Goal: Contribute content

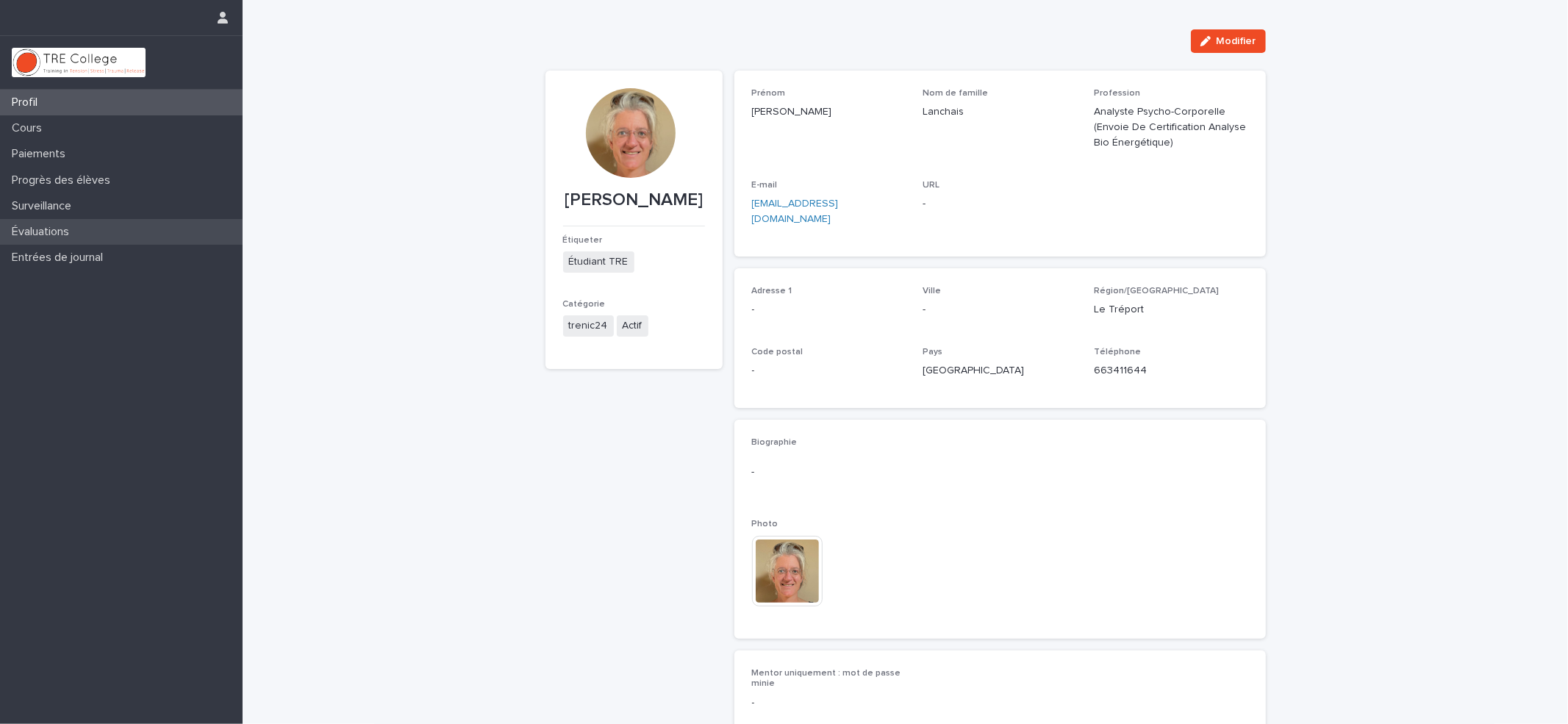
click at [47, 227] on font "Évaluations" at bounding box center [40, 231] width 58 height 12
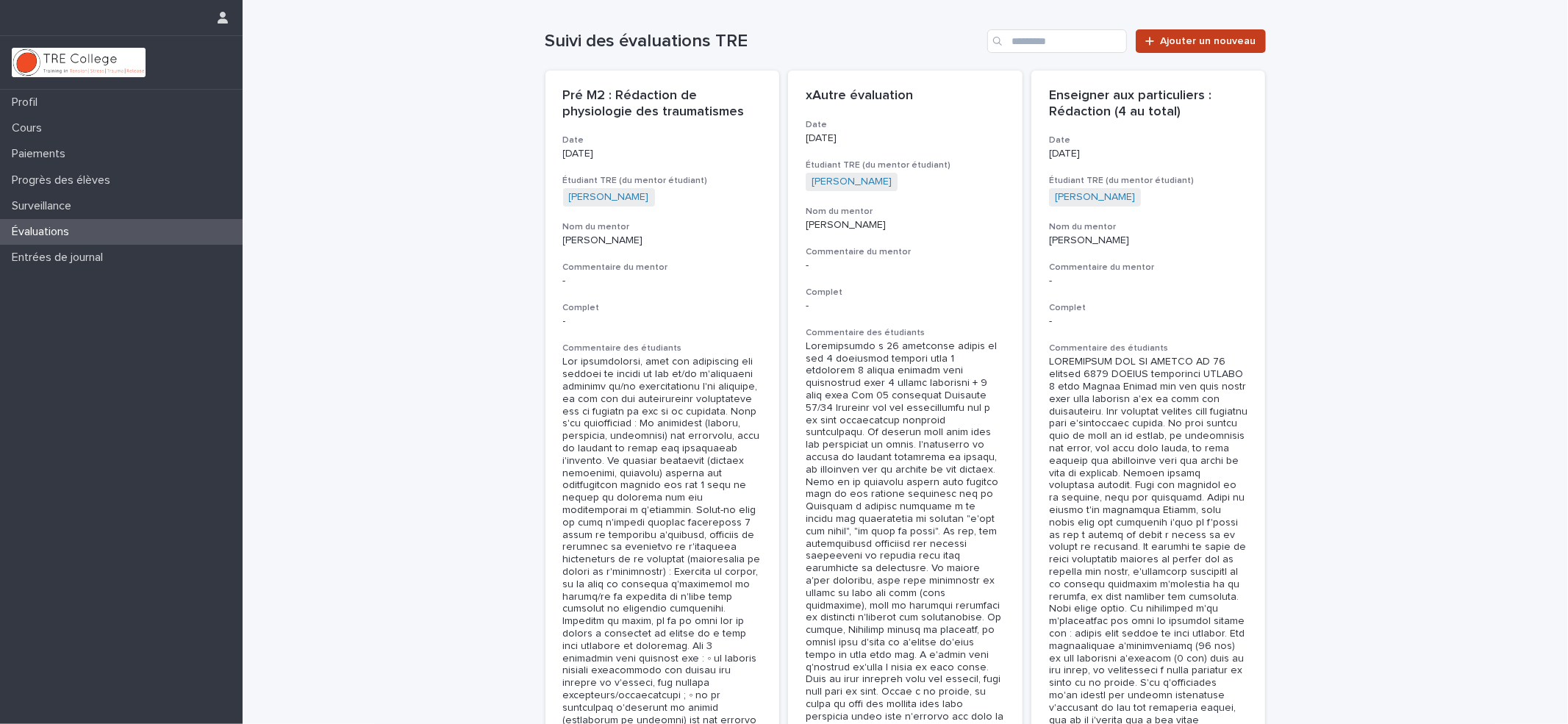
click at [1180, 46] on span "Ajouter un nouveau" at bounding box center [1208, 41] width 95 height 10
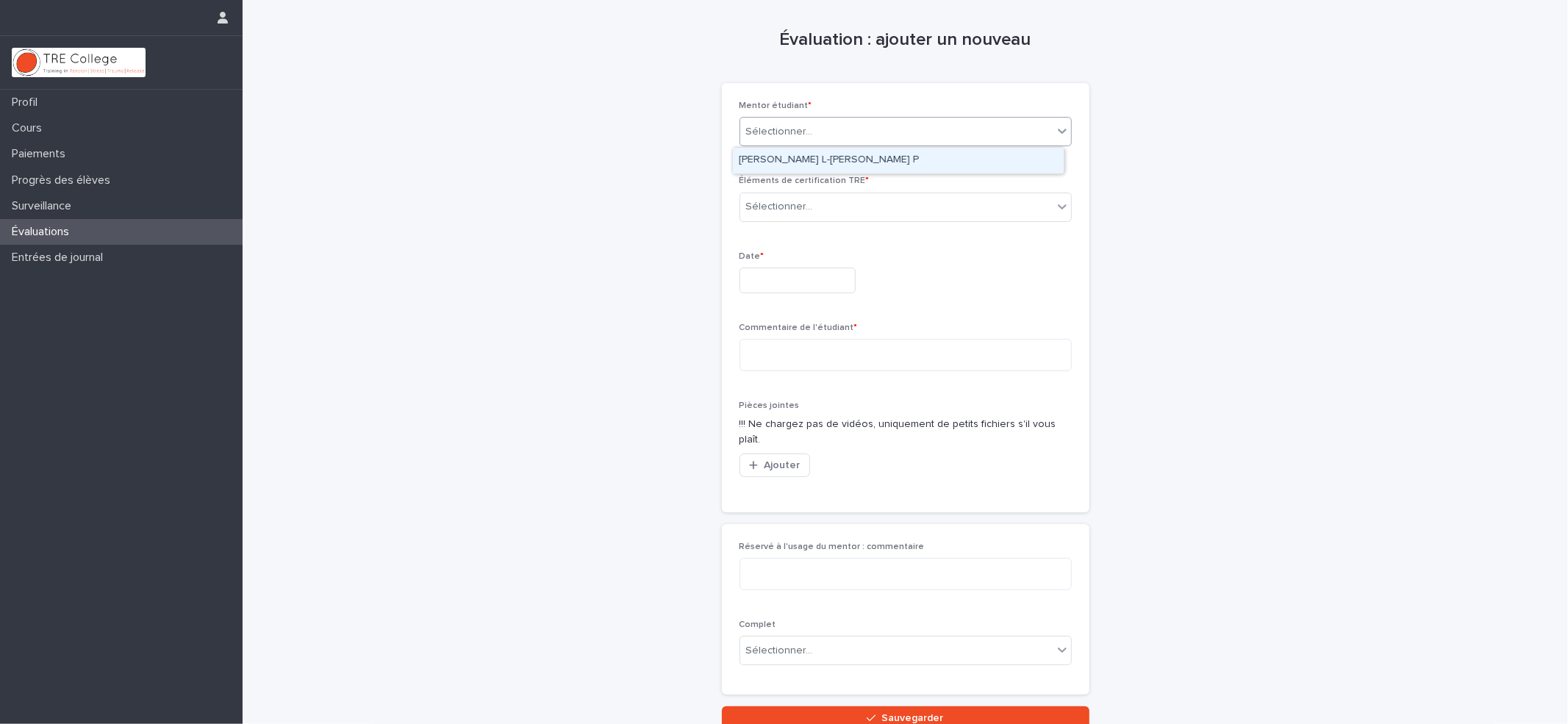
click at [1028, 133] on div "Sélectionner..." at bounding box center [896, 132] width 312 height 24
click at [989, 168] on div "[PERSON_NAME] L-[PERSON_NAME] P" at bounding box center [898, 161] width 331 height 26
click at [955, 204] on div "Sélectionner..." at bounding box center [896, 207] width 312 height 24
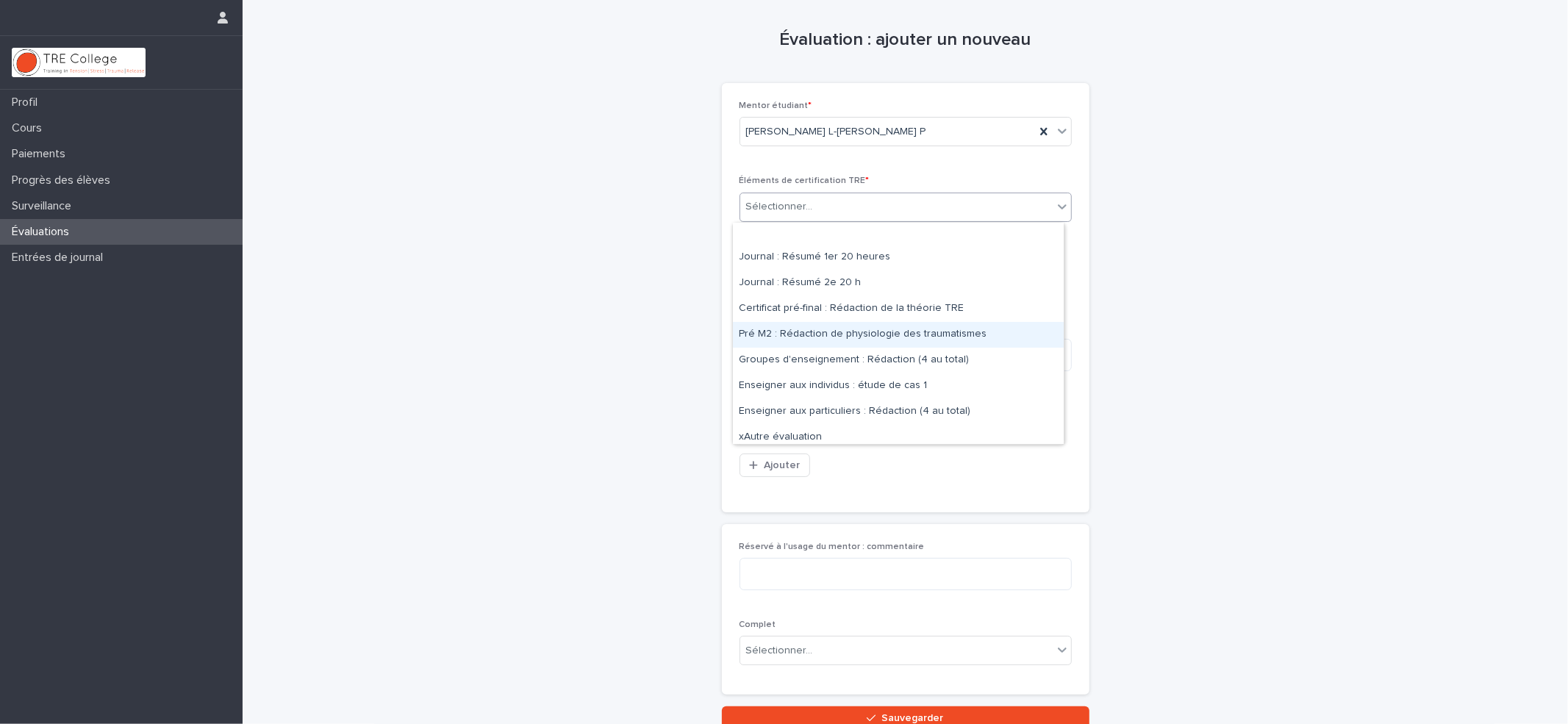
scroll to position [10, 0]
click at [858, 377] on font "Enseigner aux individus : étude de cas 1" at bounding box center [833, 379] width 188 height 10
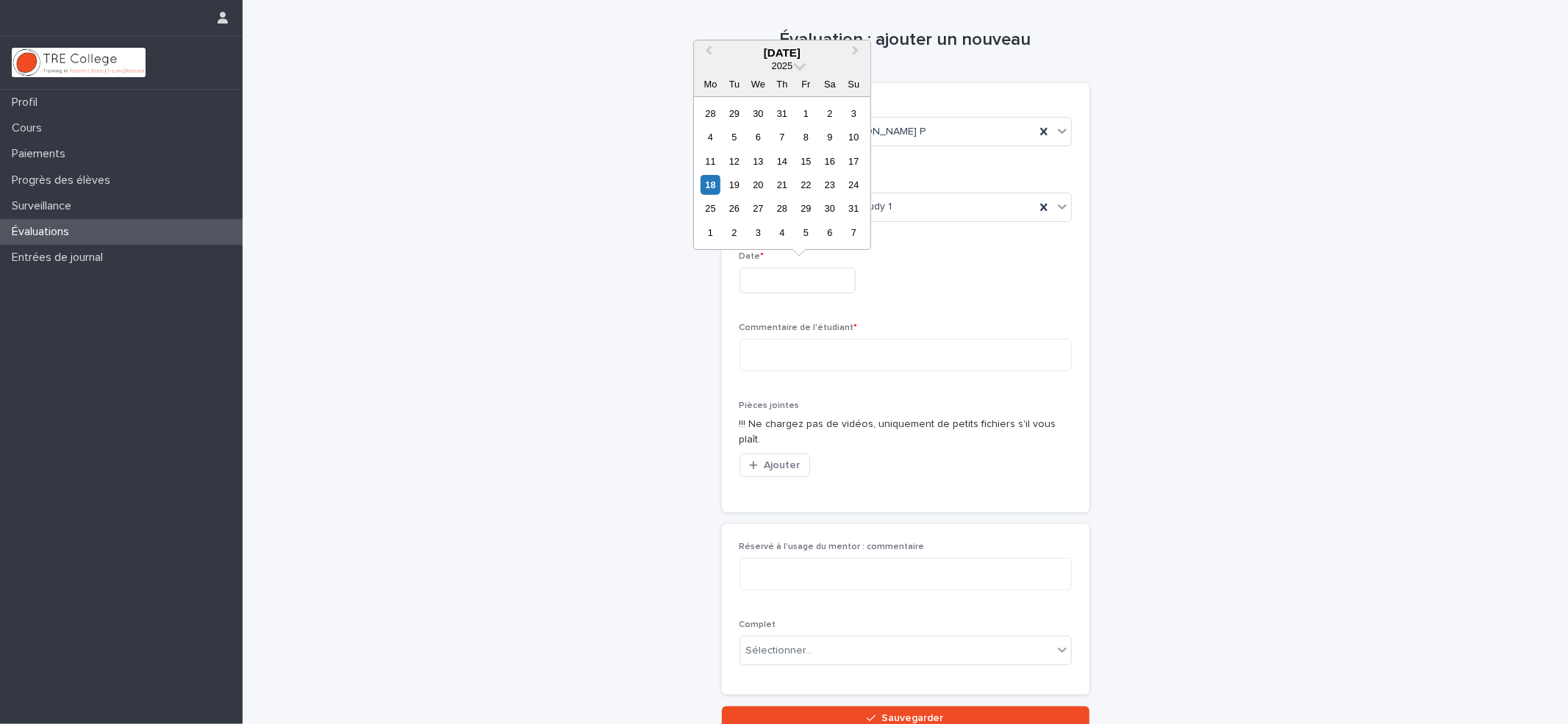
click at [768, 283] on input "text" at bounding box center [797, 280] width 116 height 26
click at [712, 187] on font "18" at bounding box center [710, 185] width 10 height 11
type input "**********"
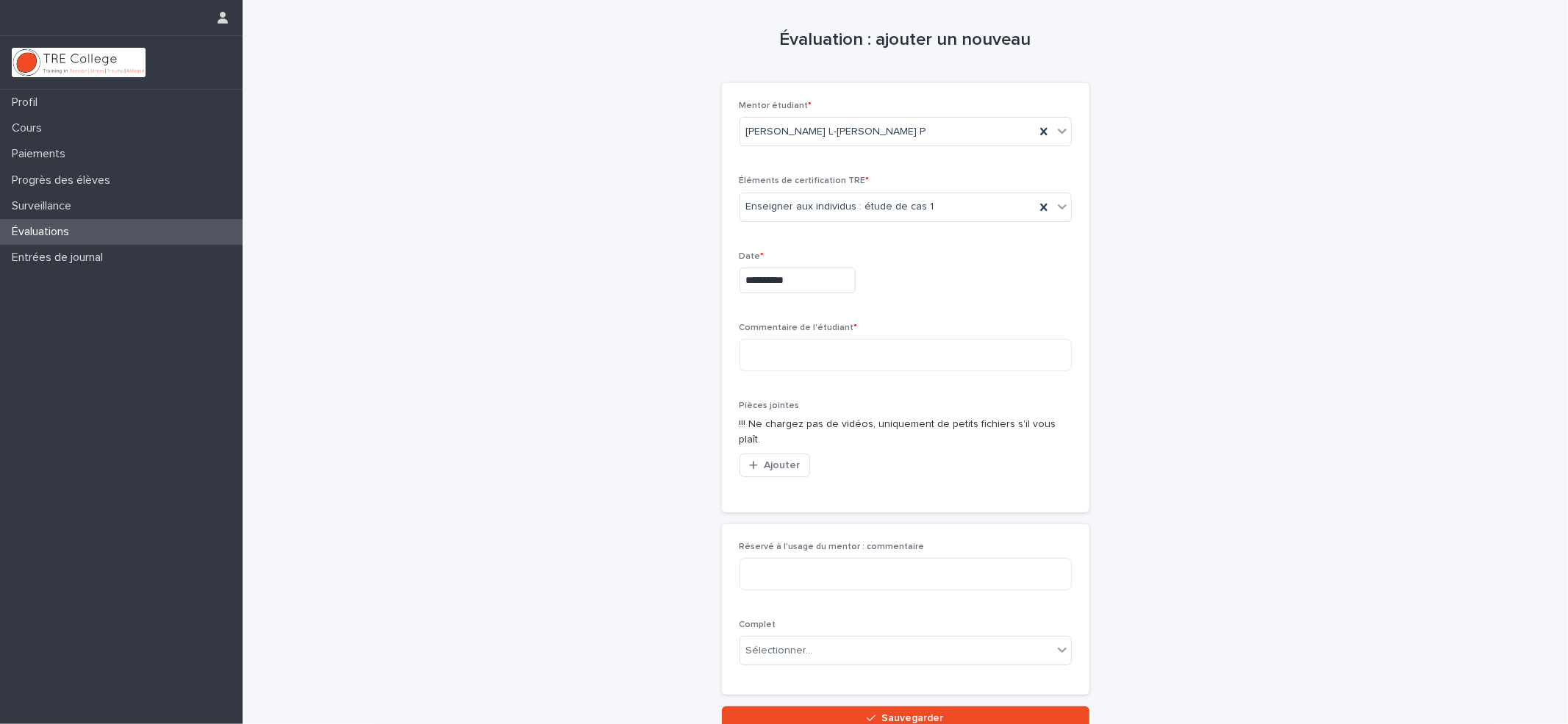
scroll to position [107, 0]
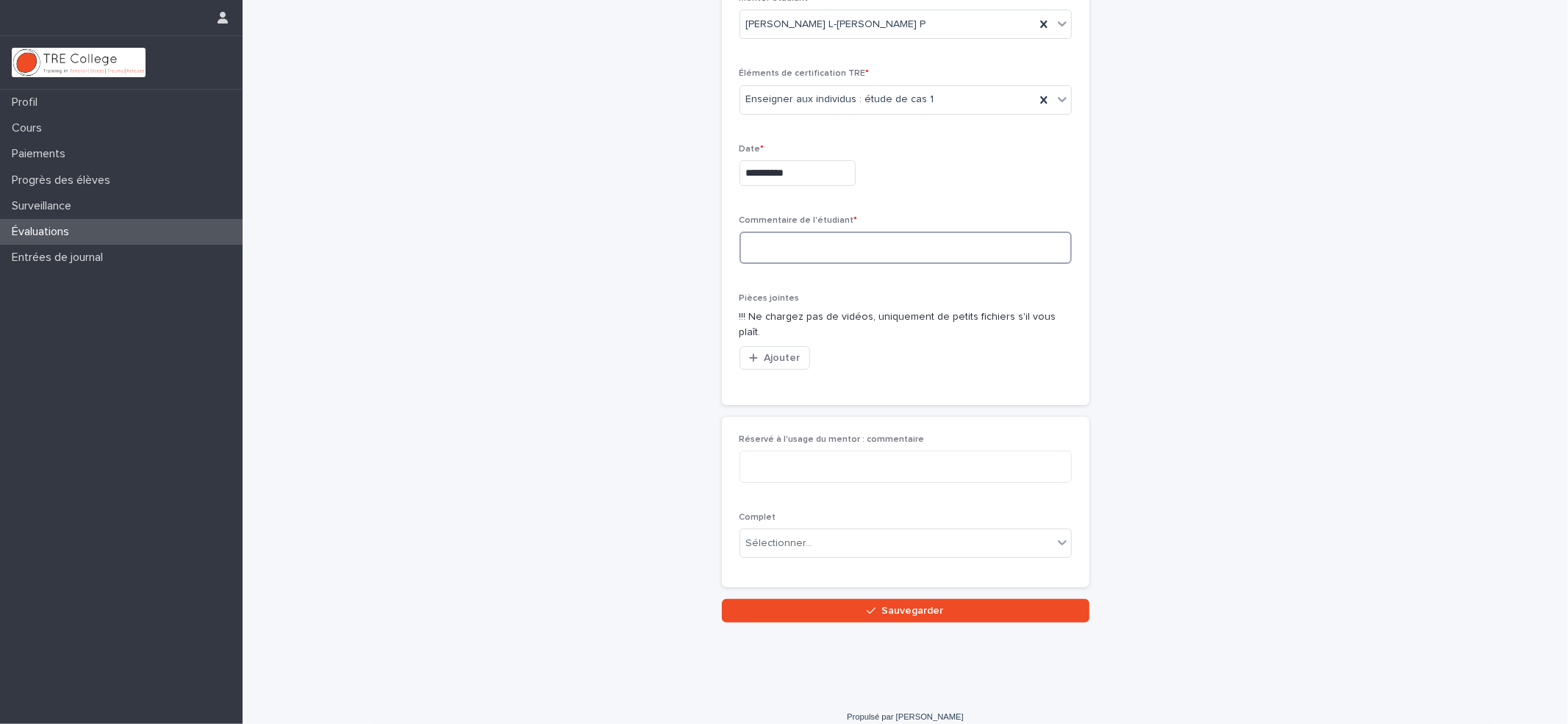
click at [773, 247] on textarea at bounding box center [906, 248] width 332 height 33
paste textarea "**********"
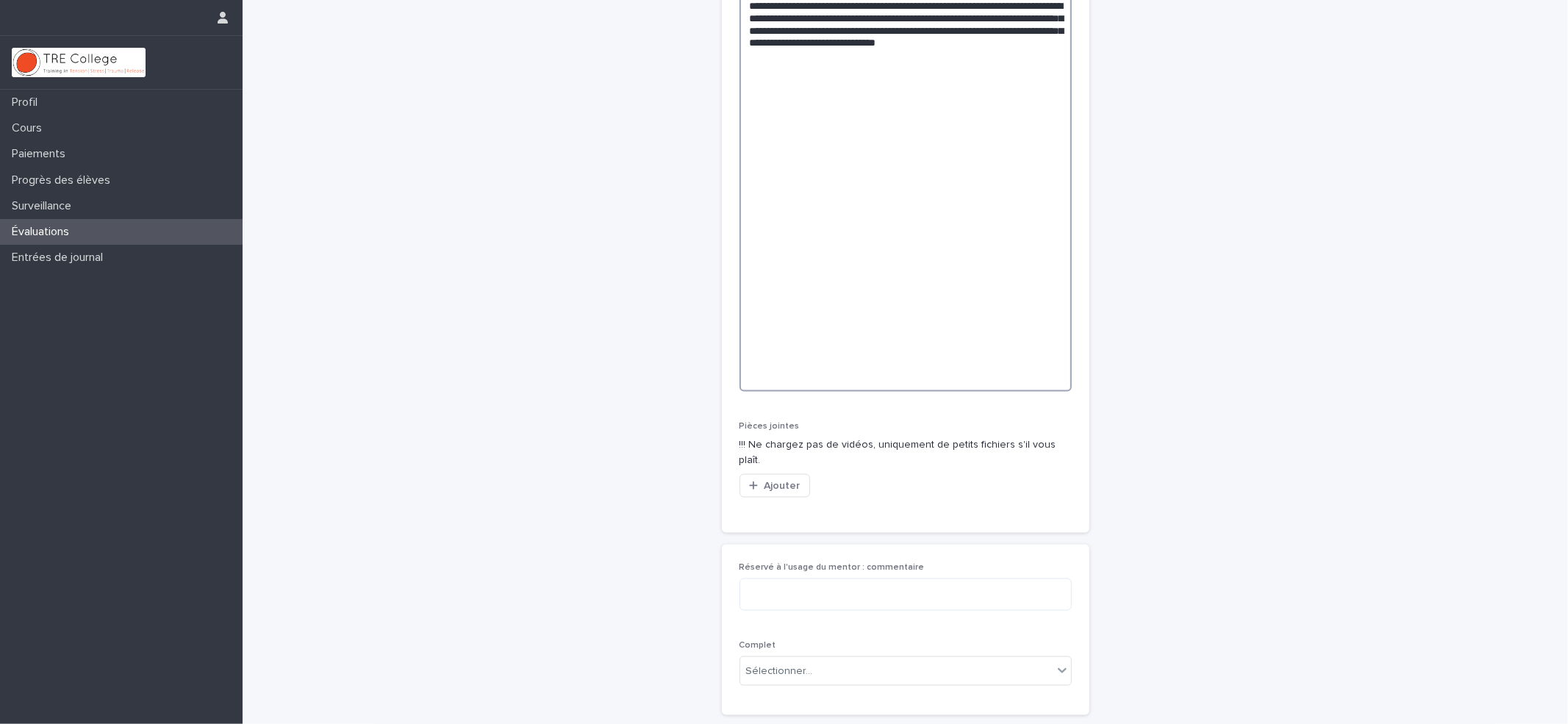
scroll to position [1761, 0]
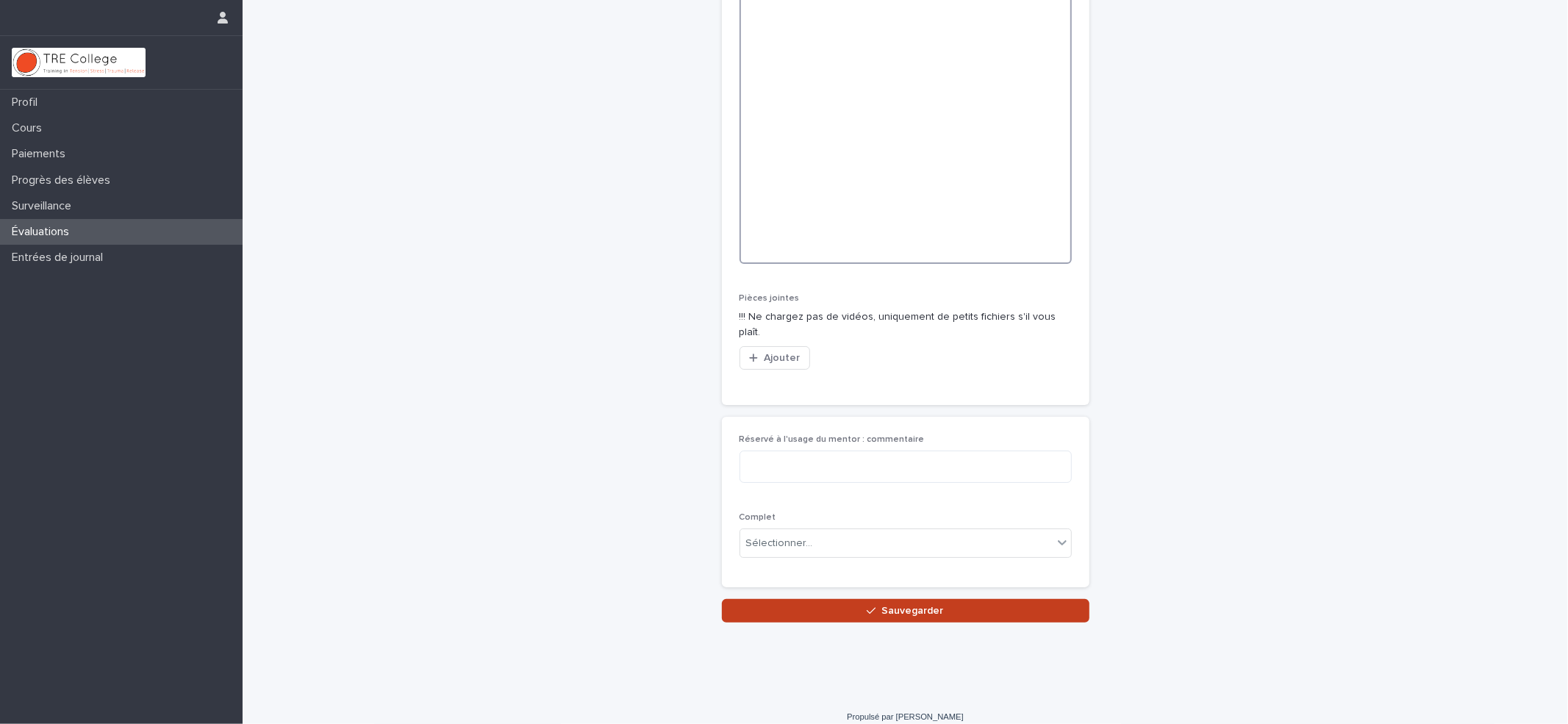
type textarea "**********"
click at [1019, 599] on button "Sauvegarder" at bounding box center [905, 610] width 367 height 23
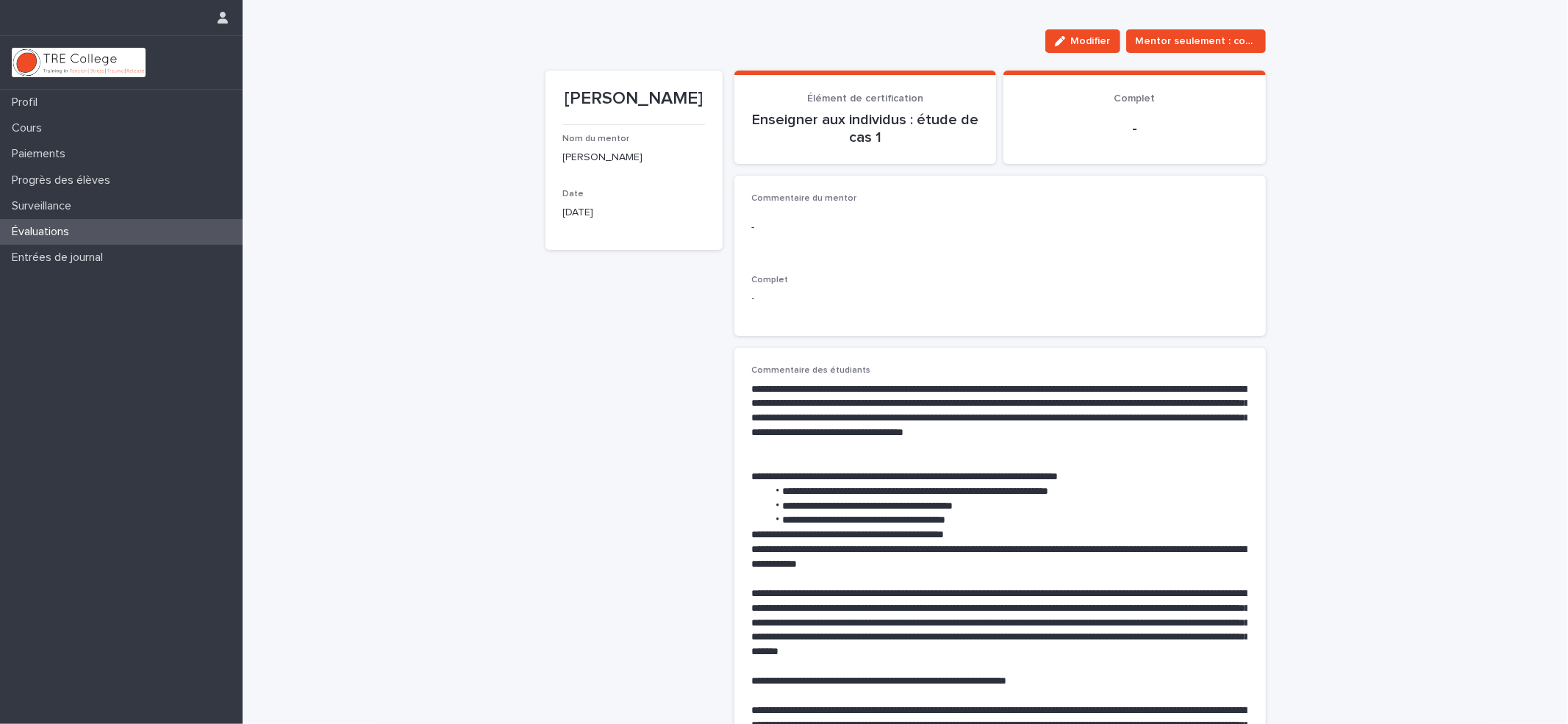
click at [57, 225] on p "Évaluations" at bounding box center [43, 232] width 75 height 14
